Goal: Task Accomplishment & Management: Use online tool/utility

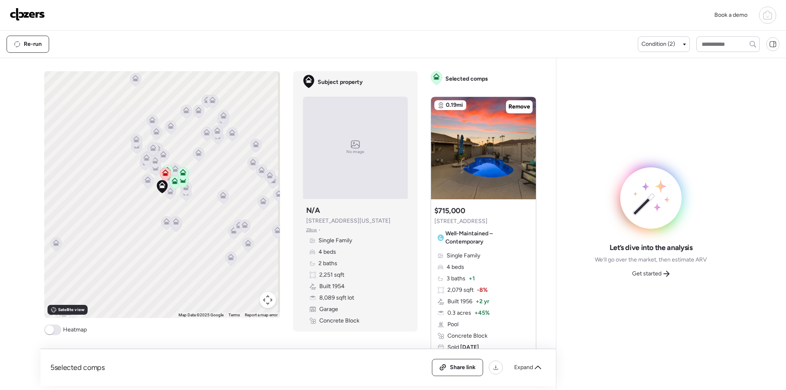
click at [536, 373] on div "Expand" at bounding box center [527, 367] width 37 height 13
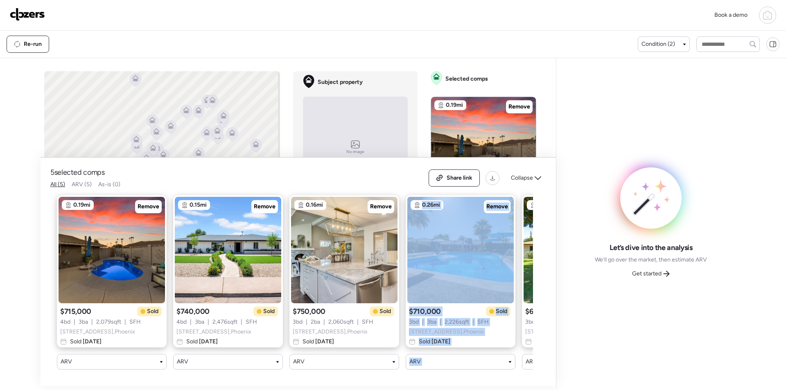
drag, startPoint x: 340, startPoint y: 378, endPoint x: 483, endPoint y: 365, distance: 143.5
click at [483, 365] on div "5 selected comps All (5) ARV (5) As-is (0) Share link Collapse 0.19mi Remove $7…" at bounding box center [298, 272] width 515 height 228
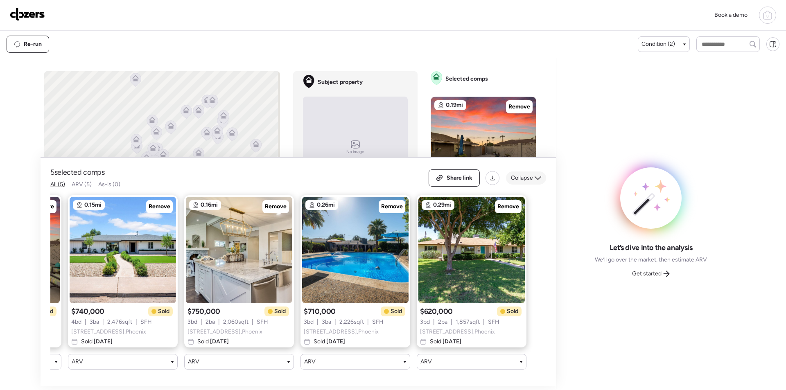
click at [524, 174] on span "Collapse" at bounding box center [522, 178] width 22 height 8
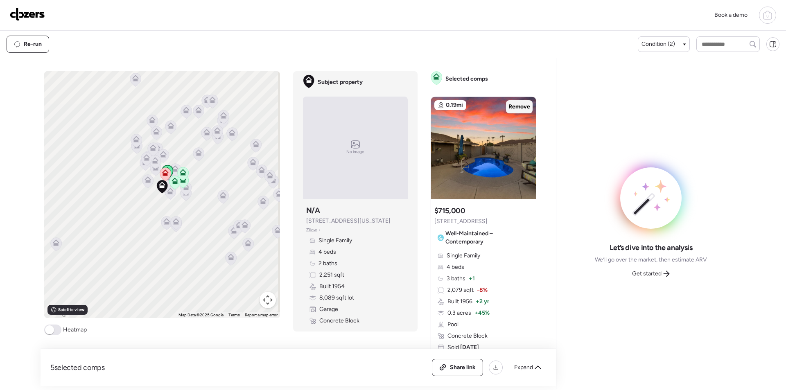
click at [517, 109] on span "Remove" at bounding box center [519, 107] width 22 height 8
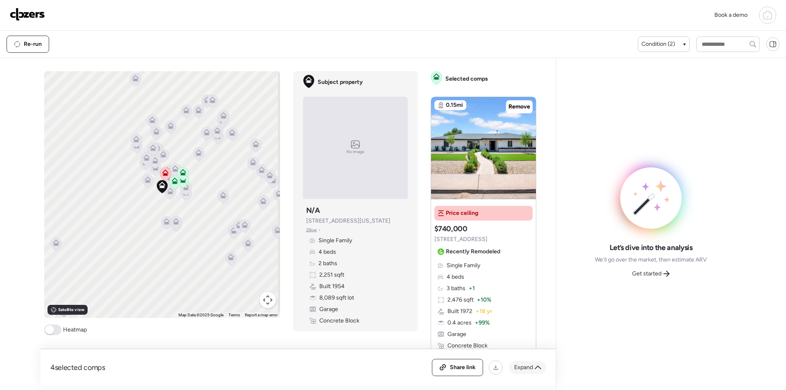
click at [532, 368] on span "Expand" at bounding box center [523, 368] width 19 height 8
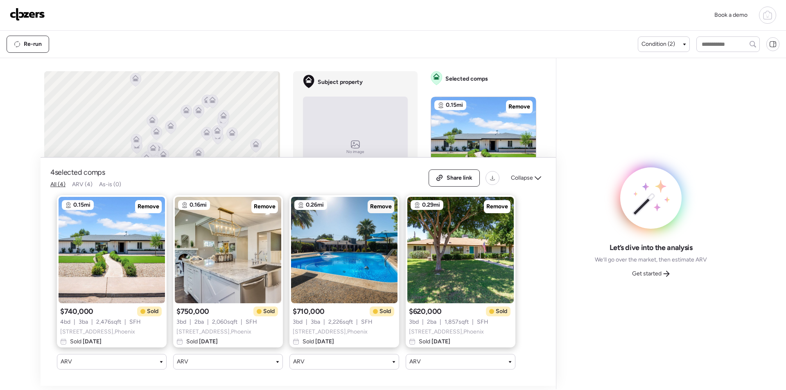
click at [377, 203] on span "Remove" at bounding box center [381, 207] width 22 height 8
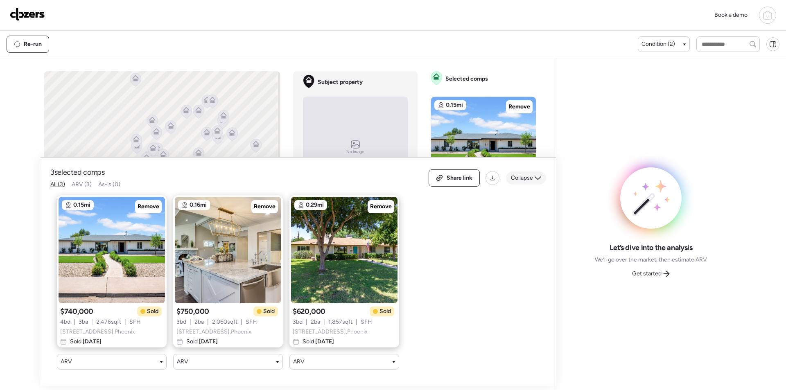
click at [533, 172] on div "Collapse" at bounding box center [526, 178] width 40 height 13
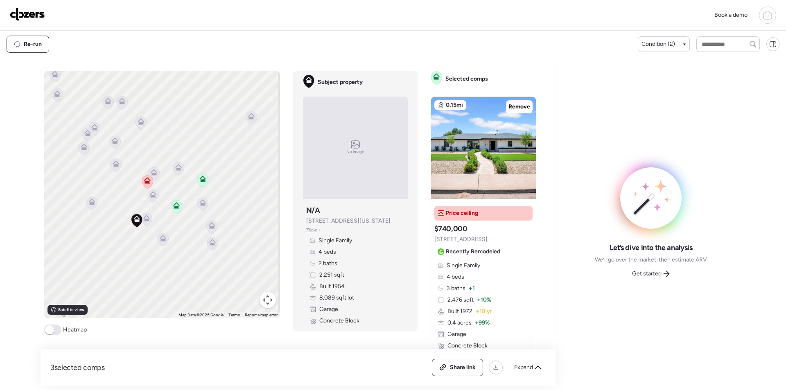
click at [153, 197] on icon at bounding box center [153, 194] width 7 height 7
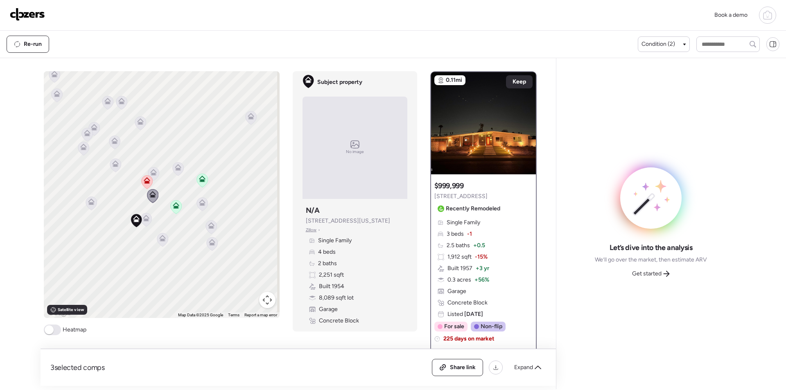
click at [151, 173] on icon at bounding box center [153, 172] width 7 height 7
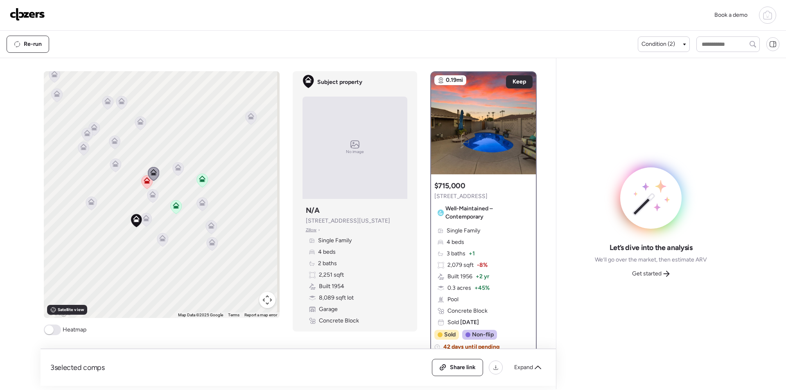
click at [169, 170] on div "To activate drag with keyboard, press Alt + Enter. Once in keyboard drag state,…" at bounding box center [162, 194] width 236 height 247
click at [175, 166] on icon at bounding box center [178, 167] width 7 height 7
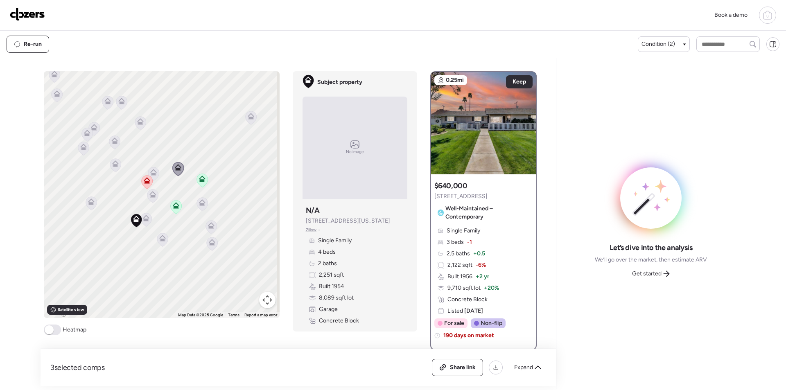
click at [202, 201] on icon at bounding box center [202, 202] width 7 height 7
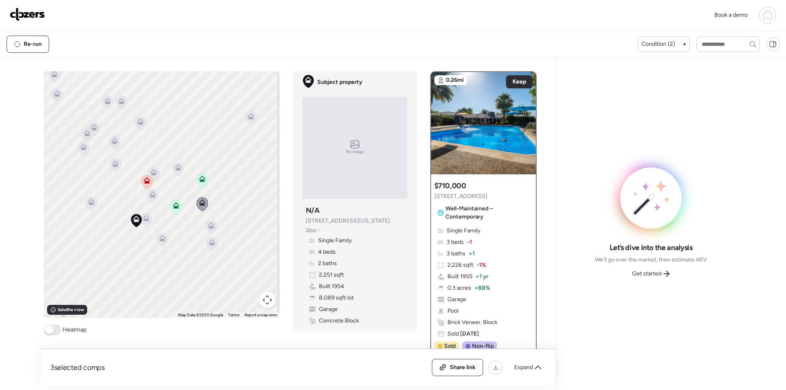
click at [218, 235] on div "To activate drag with keyboard, press Alt + Enter. Once in keyboard drag state,…" at bounding box center [162, 194] width 236 height 247
click at [163, 241] on icon at bounding box center [162, 240] width 11 height 14
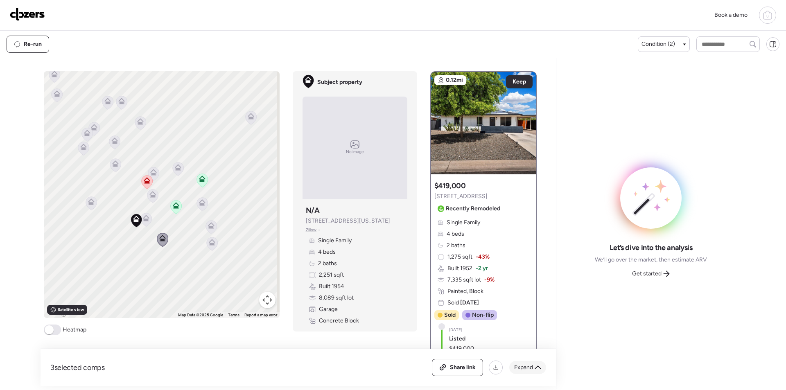
click at [527, 368] on span "Expand" at bounding box center [523, 368] width 19 height 8
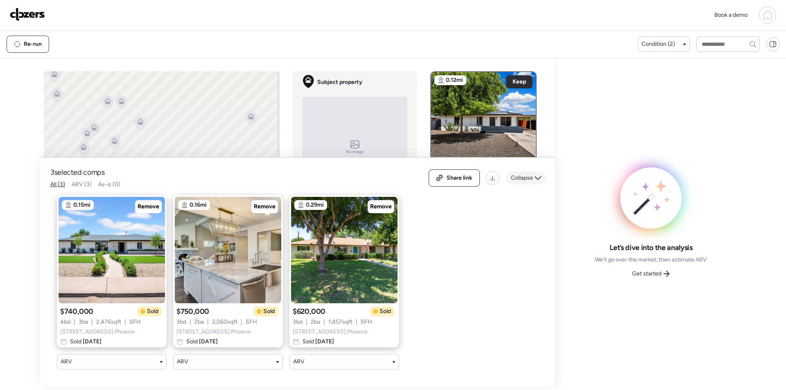
click at [527, 174] on span "Collapse" at bounding box center [522, 178] width 22 height 8
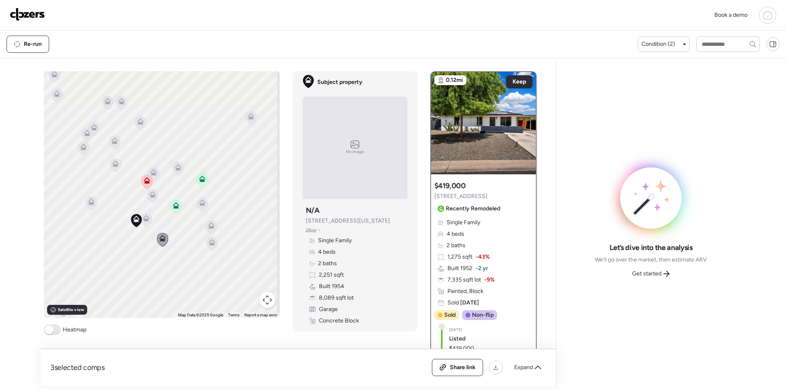
click at [211, 247] on icon at bounding box center [211, 244] width 11 height 14
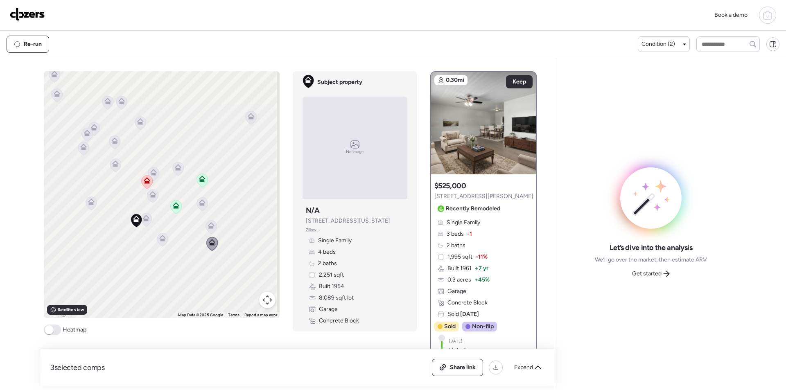
click at [90, 210] on div at bounding box center [91, 204] width 11 height 15
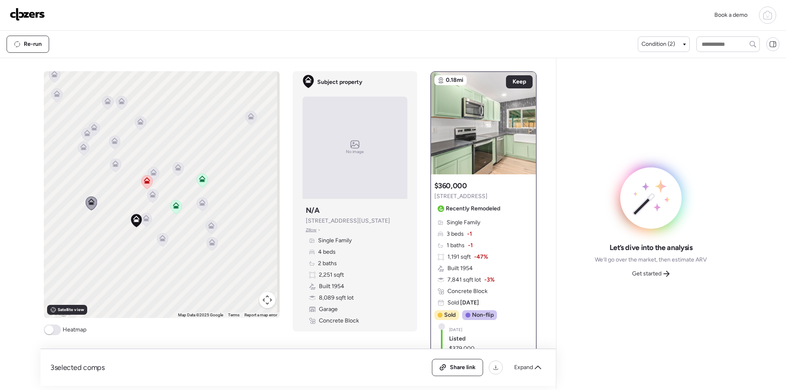
click at [111, 168] on icon at bounding box center [115, 165] width 11 height 14
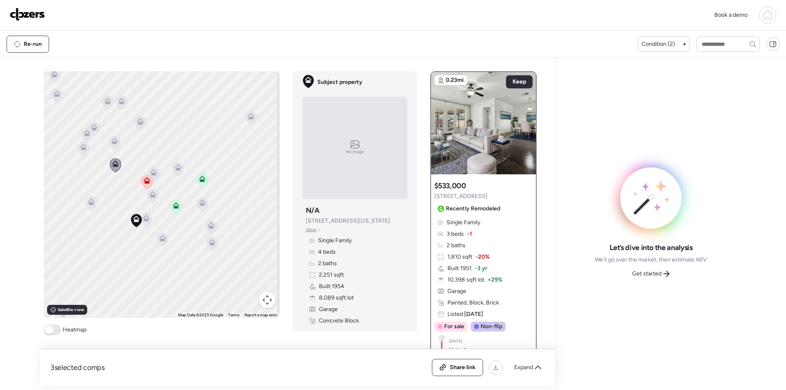
click at [112, 146] on icon at bounding box center [114, 143] width 11 height 14
click at [653, 278] on div "Get started" at bounding box center [650, 273] width 47 height 13
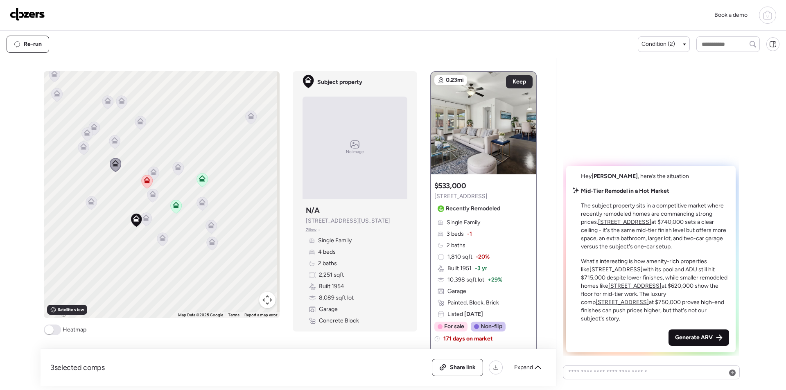
click at [690, 338] on span "Generate ARV" at bounding box center [694, 338] width 38 height 8
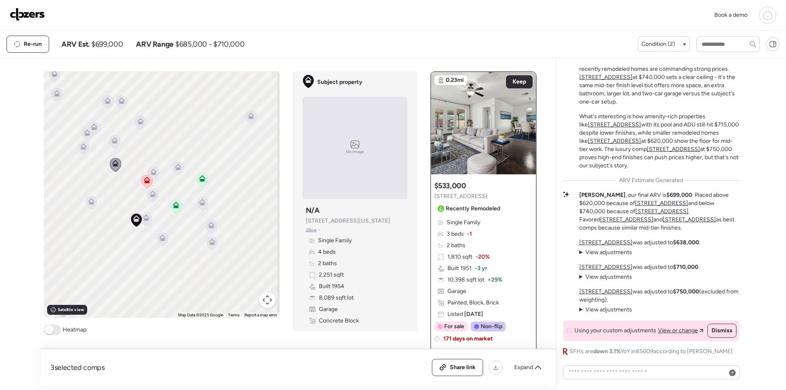
click at [118, 45] on span "$699,000" at bounding box center [107, 44] width 32 height 10
copy span "699,000"
click at [450, 375] on div "Share link" at bounding box center [457, 367] width 50 height 16
